Goal: Task Accomplishment & Management: Complete application form

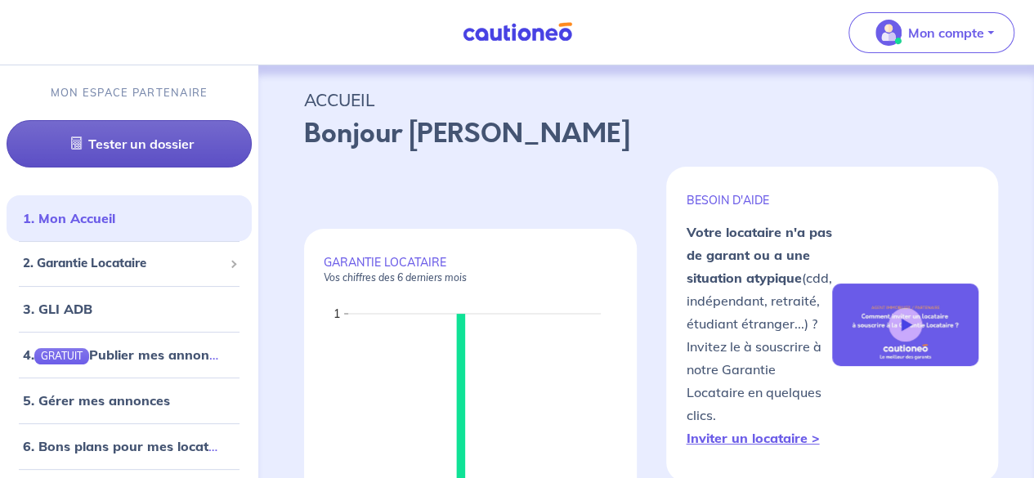
click at [160, 144] on link "Tester un dossier" at bounding box center [129, 143] width 245 height 47
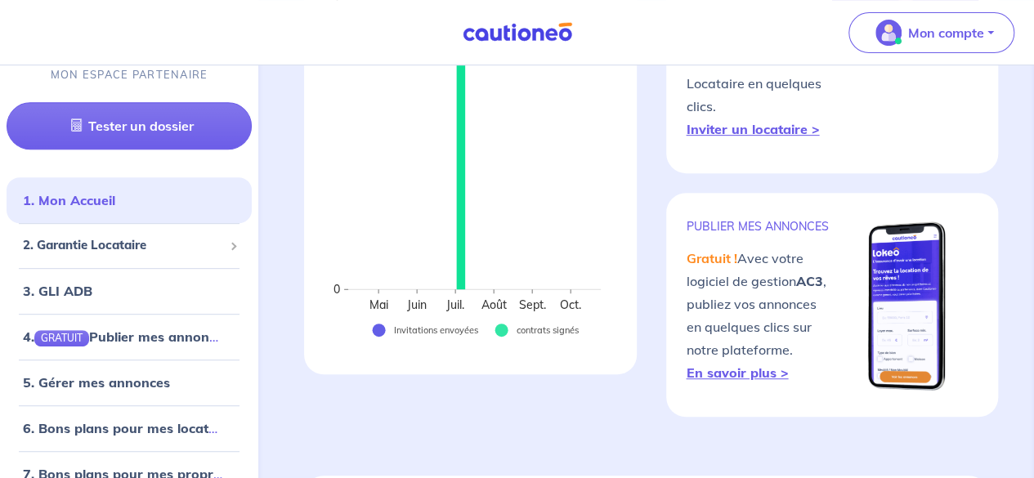
scroll to position [327, 0]
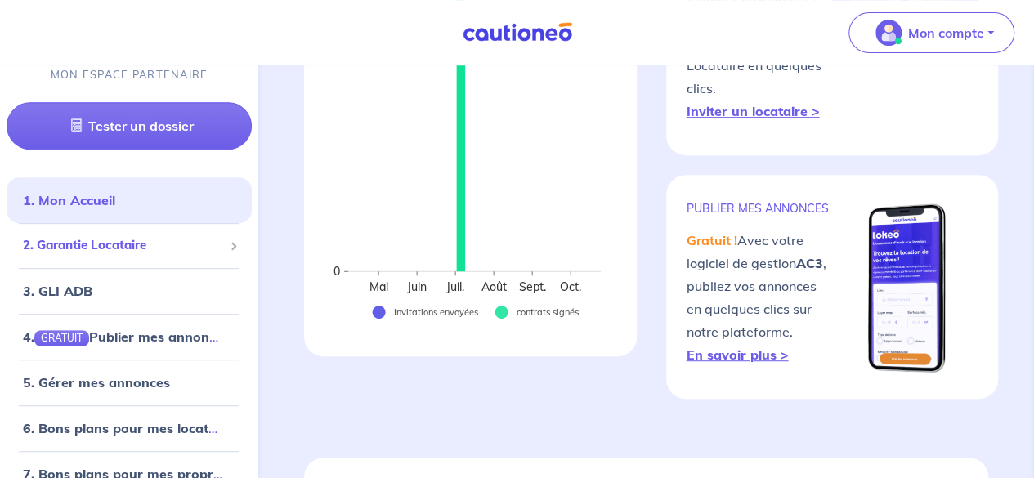
click at [151, 252] on span "2. Garantie Locataire" at bounding box center [123, 246] width 200 height 19
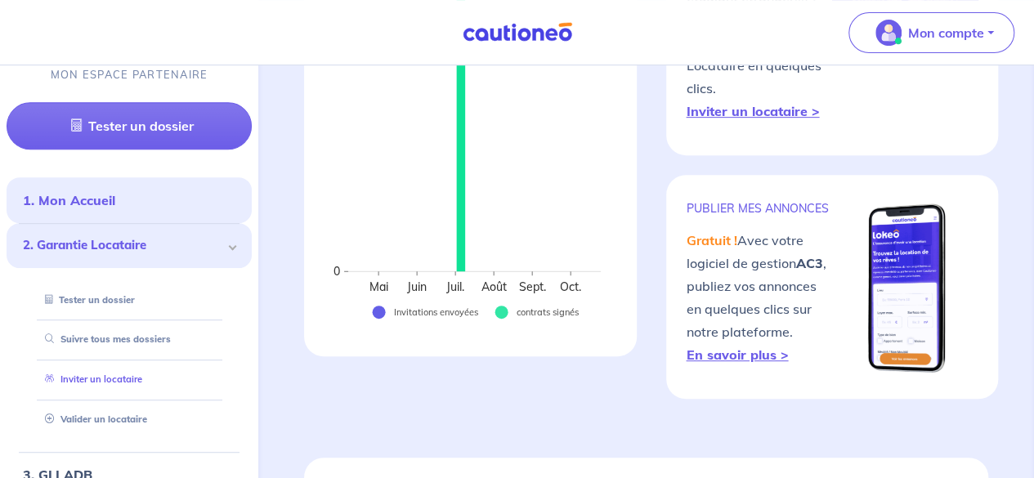
click at [131, 381] on link "Inviter un locataire" at bounding box center [90, 379] width 104 height 11
select select "FR"
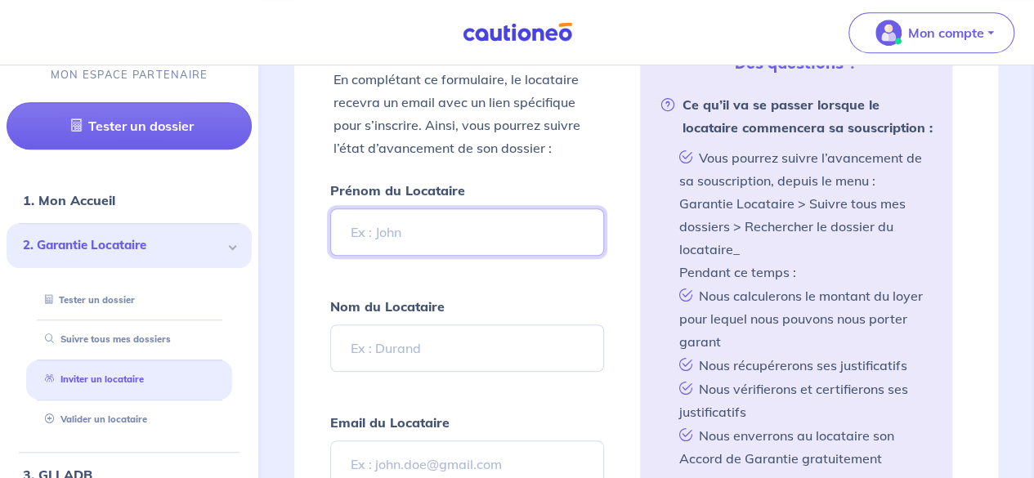
scroll to position [572, 0]
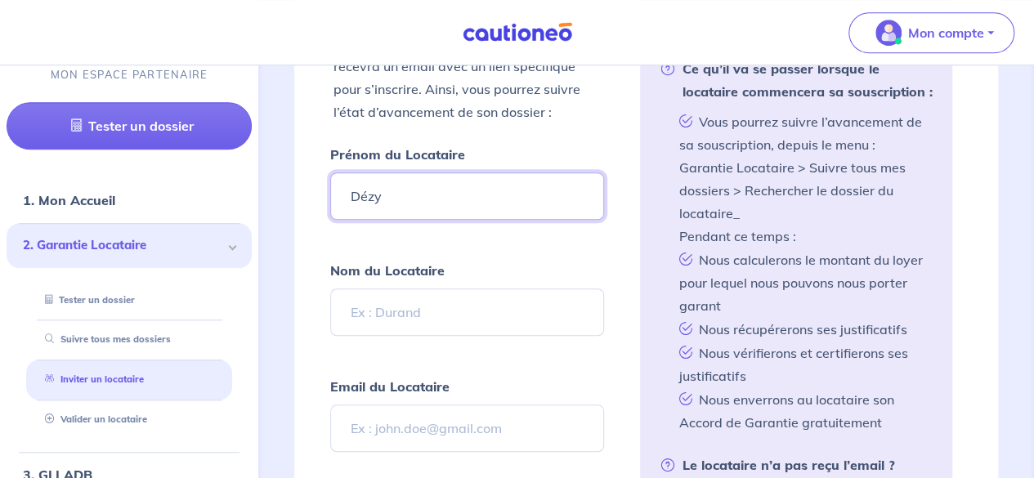
type input "Dézy"
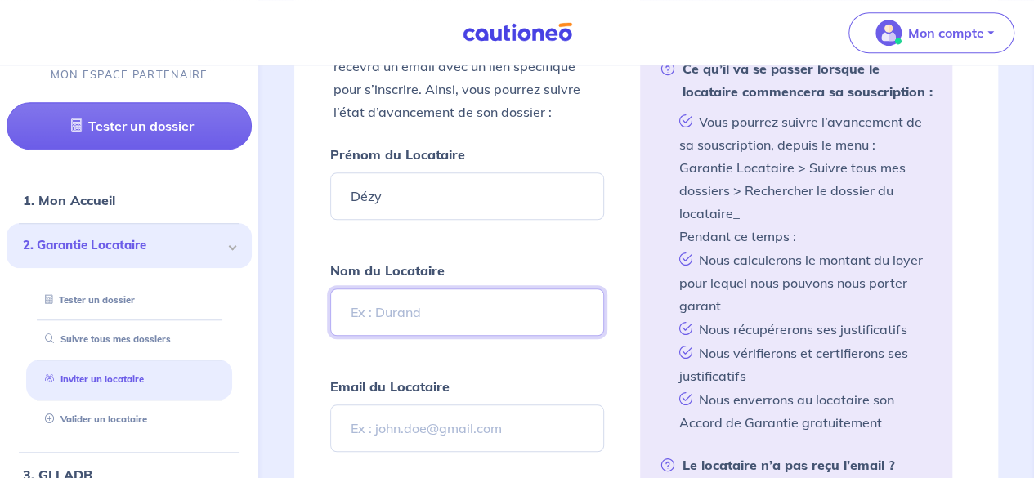
click at [426, 313] on input "Nom du Locataire" at bounding box center [466, 312] width 273 height 47
type input "LANGUY"
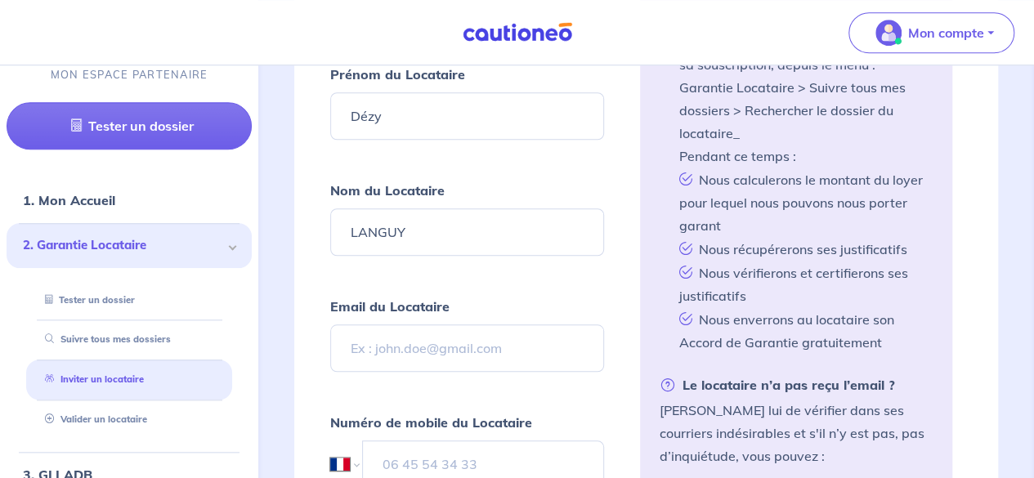
scroll to position [654, 0]
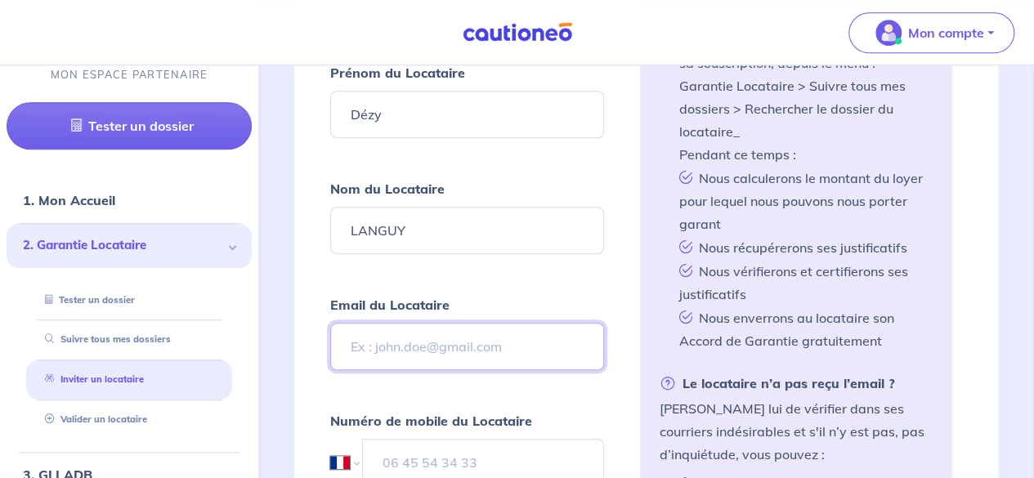
click at [410, 341] on input "Email du Locataire" at bounding box center [466, 346] width 273 height 47
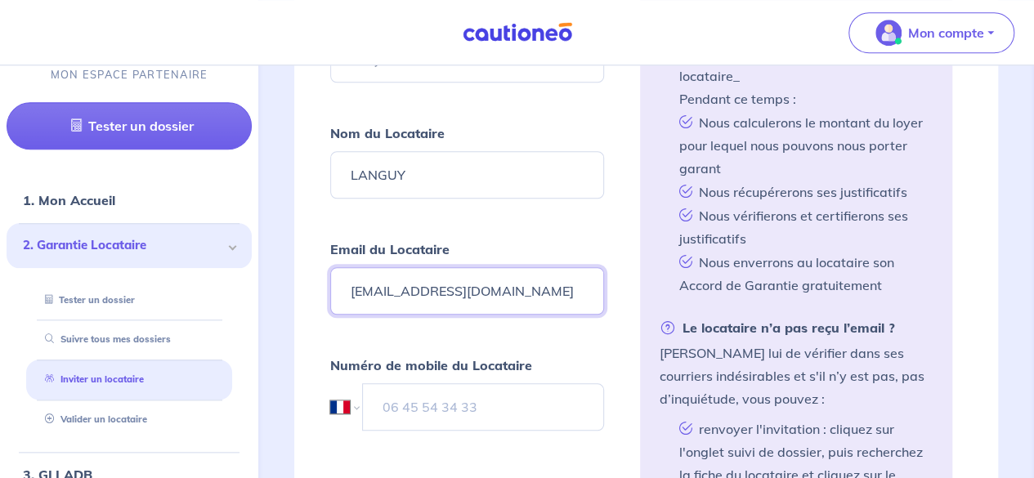
scroll to position [736, 0]
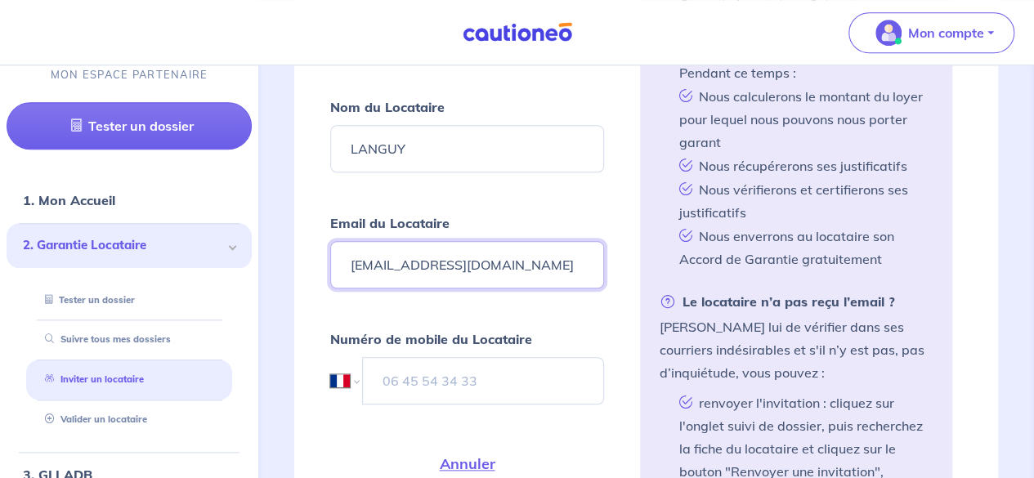
type input "[EMAIL_ADDRESS][DOMAIN_NAME]"
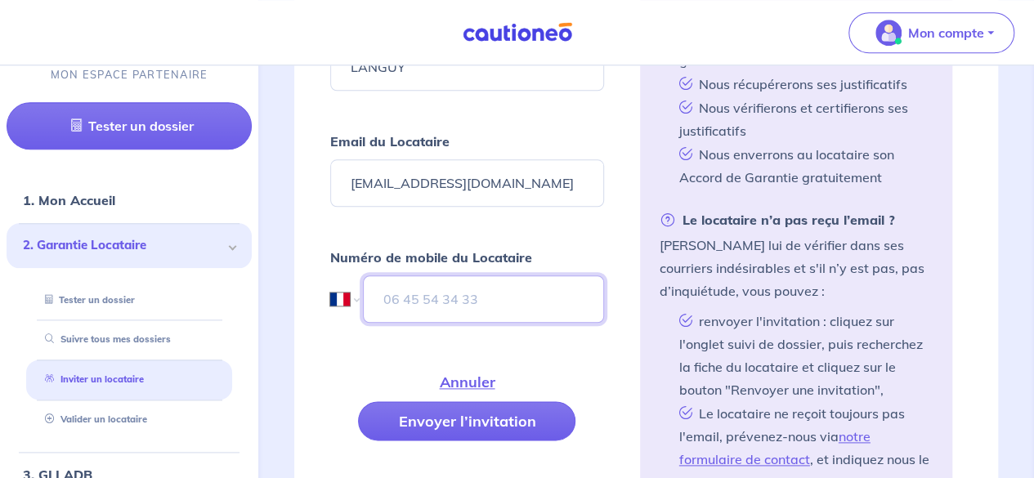
click at [423, 303] on input "tel" at bounding box center [483, 299] width 240 height 47
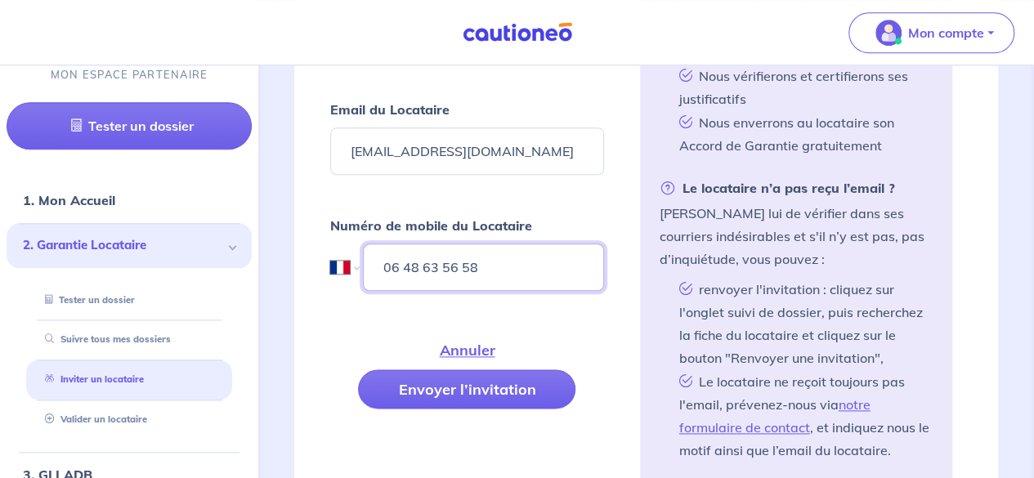
scroll to position [899, 0]
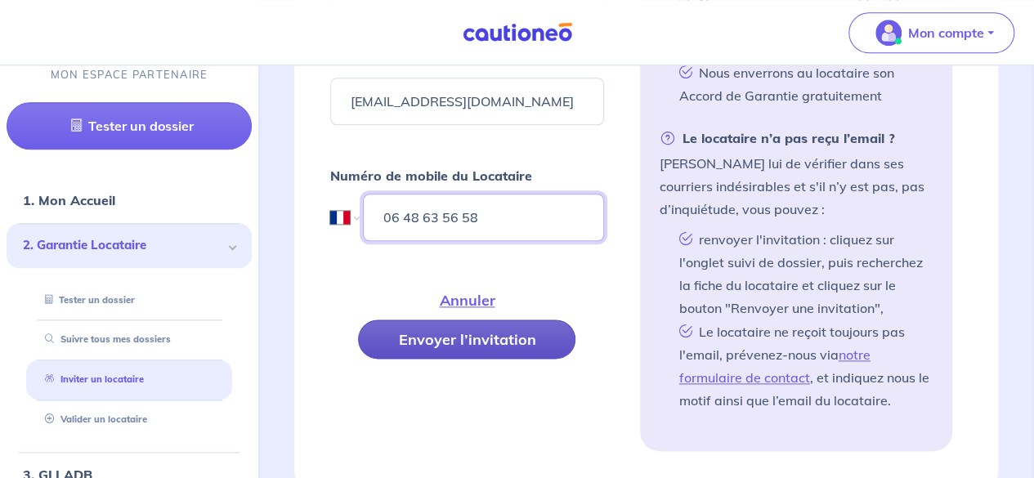
type input "06 48 63 56 58"
click at [470, 338] on button "Envoyer l’invitation" at bounding box center [466, 339] width 217 height 39
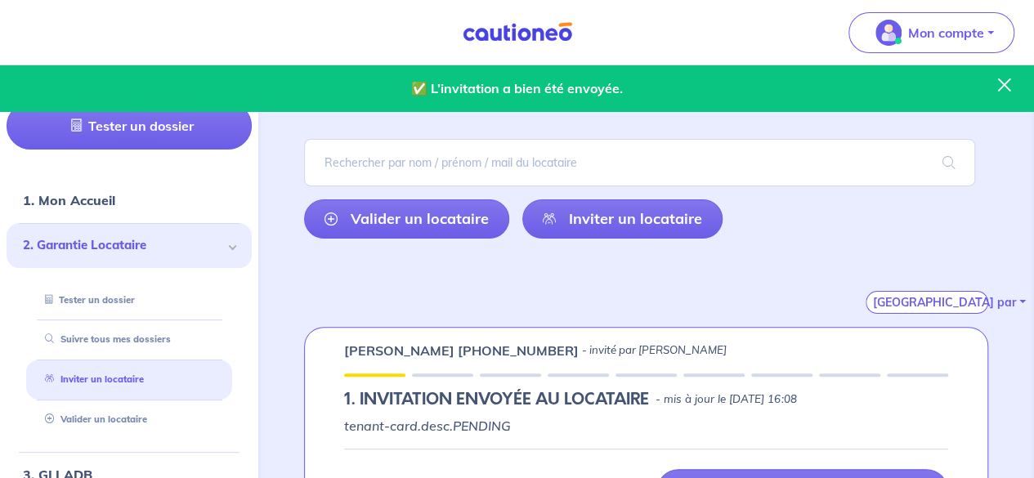
scroll to position [164, 0]
